Goal: Task Accomplishment & Management: Use online tool/utility

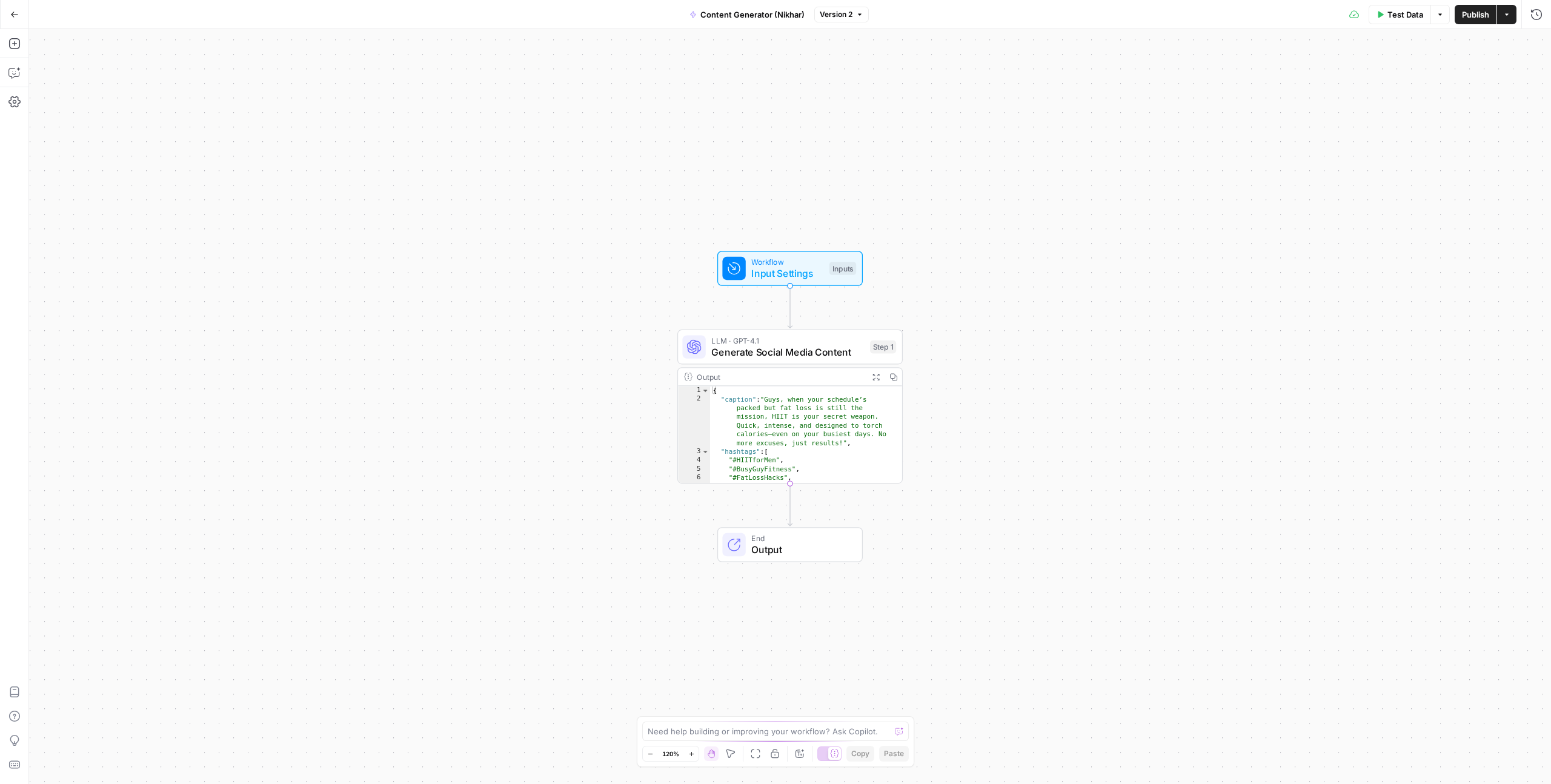
click at [13, 10] on icon "button" at bounding box center [14, 14] width 9 height 9
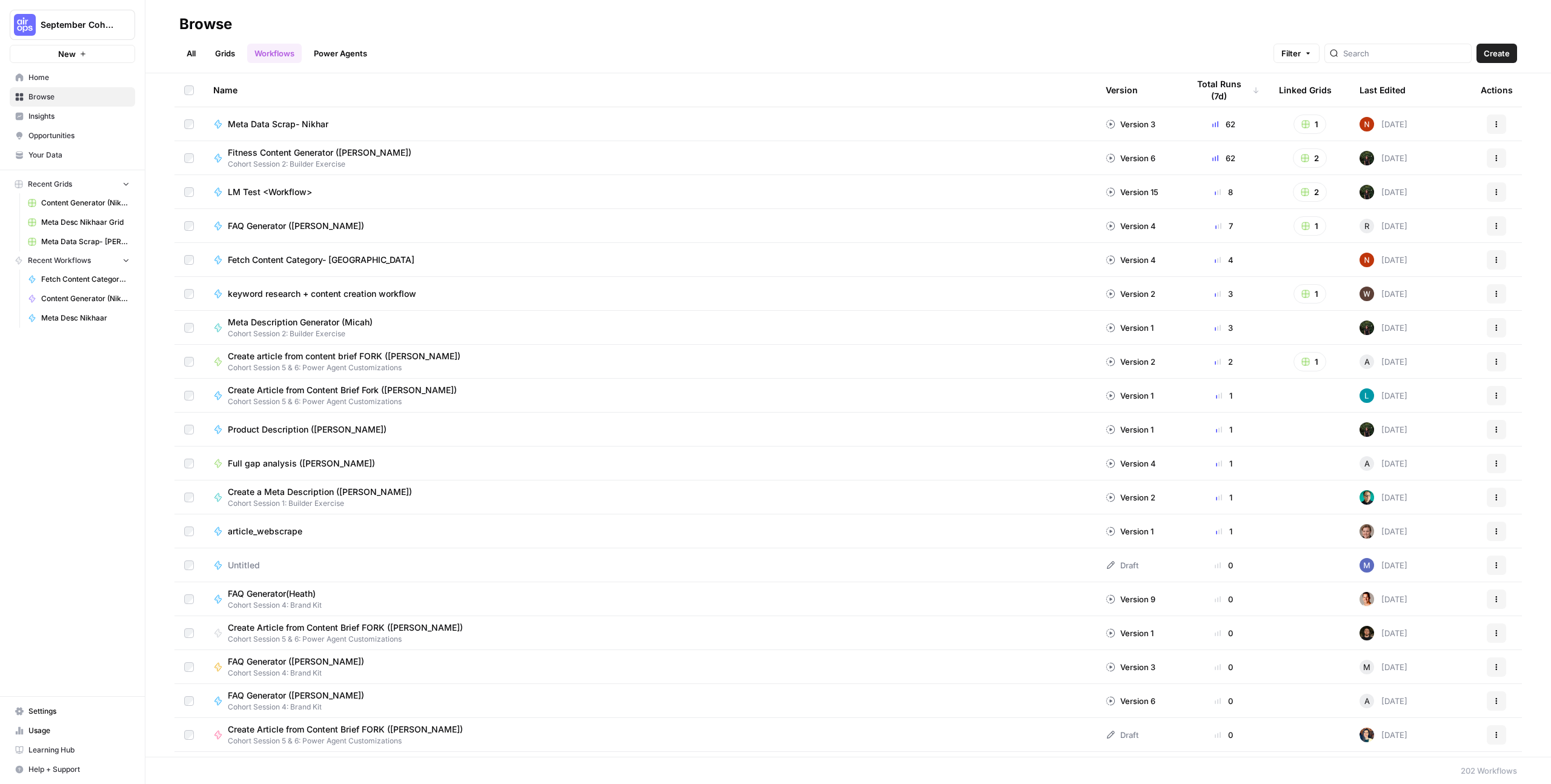
click at [69, 78] on span "Home" at bounding box center [79, 78] width 101 height 11
